Goal: Navigation & Orientation: Understand site structure

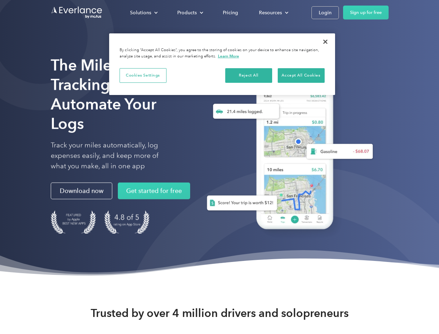
click at [144, 13] on div "Solutions" at bounding box center [140, 12] width 21 height 9
click at [189, 13] on div "Products" at bounding box center [186, 12] width 19 height 9
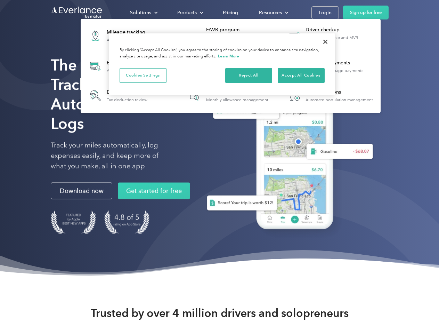
click at [273, 13] on div "Resources" at bounding box center [270, 12] width 23 height 9
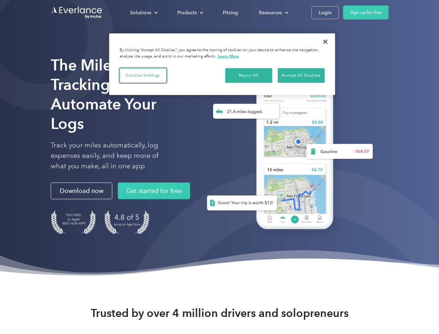
click at [143, 75] on button "Cookies Settings" at bounding box center [143, 75] width 47 height 15
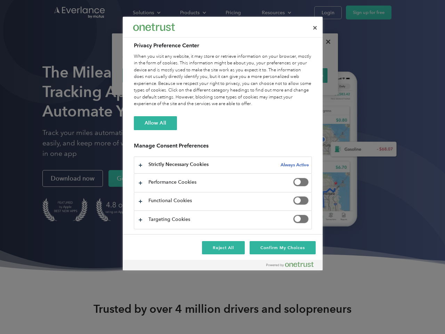
click at [249, 75] on div "When you visit any website, it may store or retrieve information on your browse…" at bounding box center [223, 80] width 178 height 54
click at [301, 75] on div "When you visit any website, it may store or retrieve information on your browse…" at bounding box center [223, 80] width 178 height 54
click at [325, 42] on div at bounding box center [222, 167] width 445 height 334
